Goal: Transaction & Acquisition: Purchase product/service

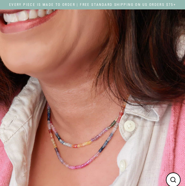
select select "3"
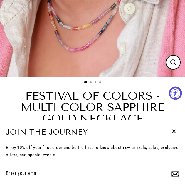
scroll to position [235, 0]
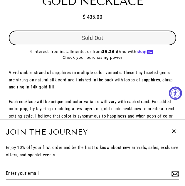
click at [176, 128] on icon "button" at bounding box center [174, 132] width 8 height 8
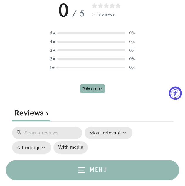
scroll to position [559, 0]
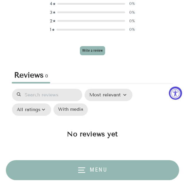
click at [127, 169] on button "Menu" at bounding box center [92, 170] width 173 height 20
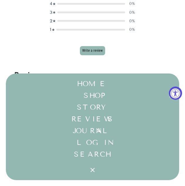
click at [115, 97] on button "SHOP Expand submenu" at bounding box center [92, 96] width 173 height 12
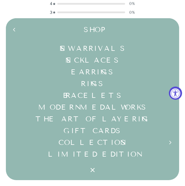
click at [101, 66] on link "Earrings" at bounding box center [92, 72] width 173 height 12
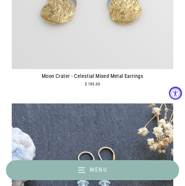
scroll to position [176, 0]
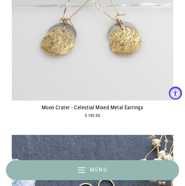
click at [88, 66] on img at bounding box center [93, 20] width 162 height 162
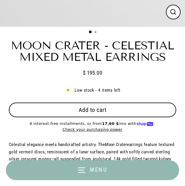
scroll to position [235, 0]
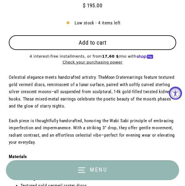
select select "3"
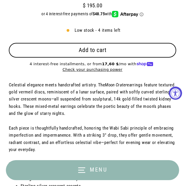
click at [125, 49] on button "Add to cart" at bounding box center [93, 50] width 168 height 15
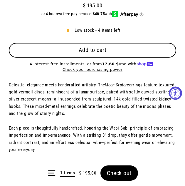
click at [121, 174] on span "Check out" at bounding box center [119, 173] width 25 height 7
